Goal: Task Accomplishment & Management: Use online tool/utility

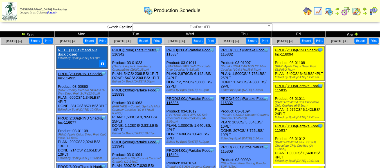
click at [194, 26] on span "FreeFrom (FF)" at bounding box center [200, 27] width 130 height 7
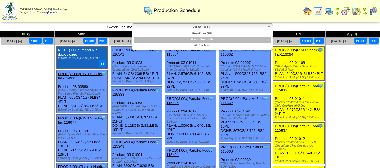
click at [194, 39] on li "GlutenFree (GF)" at bounding box center [202, 40] width 138 height 6
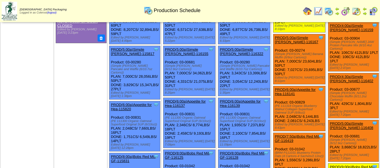
scroll to position [56, 0]
click at [136, 103] on link "PROD(6:00a)Appetite for Hea-115820" at bounding box center [131, 107] width 41 height 8
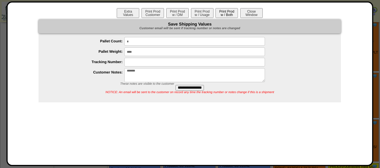
click at [222, 14] on button "Print Prod w / Both" at bounding box center [226, 13] width 22 height 10
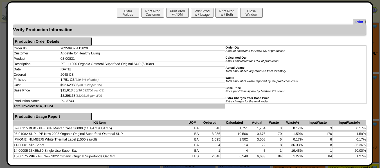
scroll to position [0, 0]
click at [140, 103] on td "PO 3743" at bounding box center [142, 101] width 165 height 5
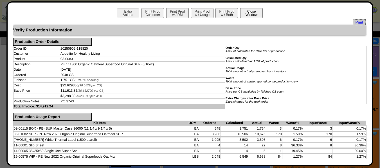
click at [257, 16] on button "Close Window" at bounding box center [251, 13] width 22 height 10
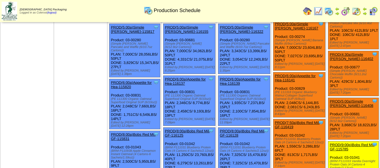
scroll to position [84, 0]
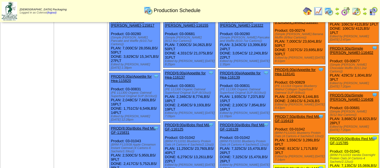
click at [122, 74] on link "PROD(6:00a)Appetite for Hea-115820" at bounding box center [131, 78] width 41 height 8
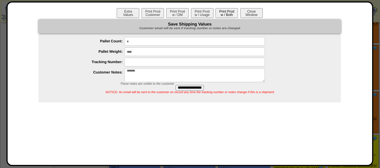
click at [222, 12] on button "Print Prod w / Both" at bounding box center [226, 13] width 22 height 10
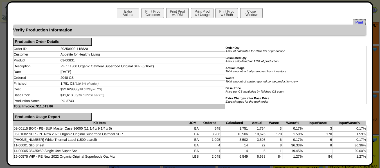
drag, startPoint x: 245, startPoint y: 13, endPoint x: 201, endPoint y: 0, distance: 45.4
click at [245, 13] on button "Close Window" at bounding box center [251, 13] width 22 height 10
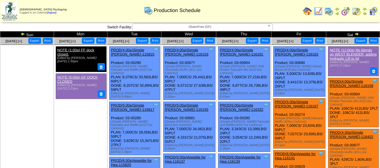
click at [244, 29] on span "GlutenFree (GF)" at bounding box center [200, 27] width 130 height 7
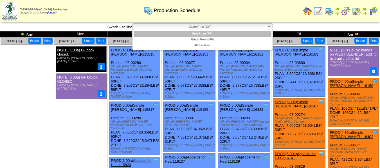
click at [240, 34] on li "FreeFrom (FF)" at bounding box center [202, 34] width 138 height 6
